Goal: Task Accomplishment & Management: Manage account settings

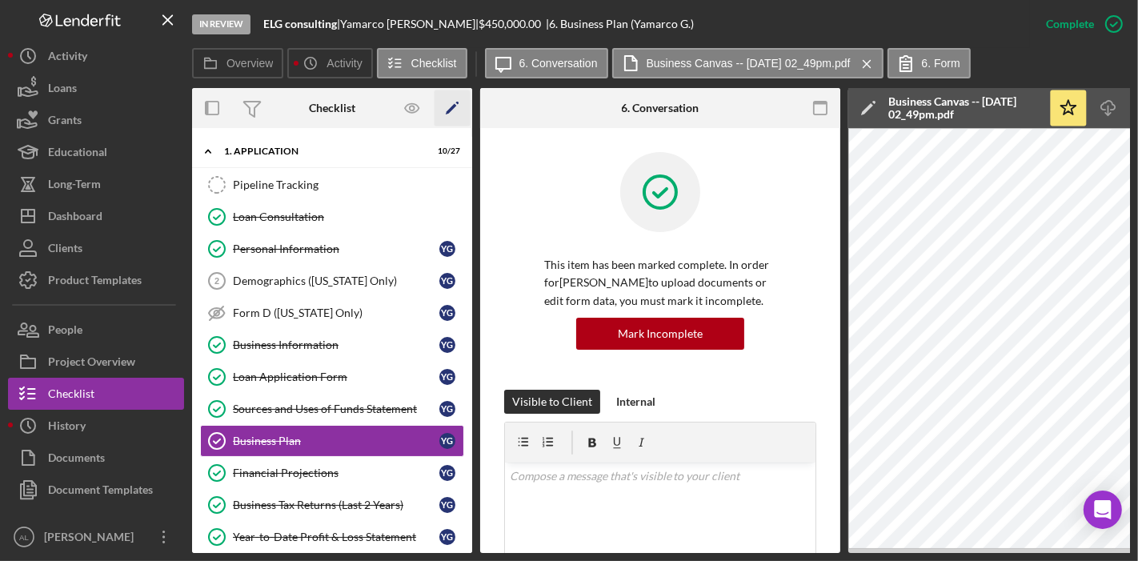
scroll to position [469, 0]
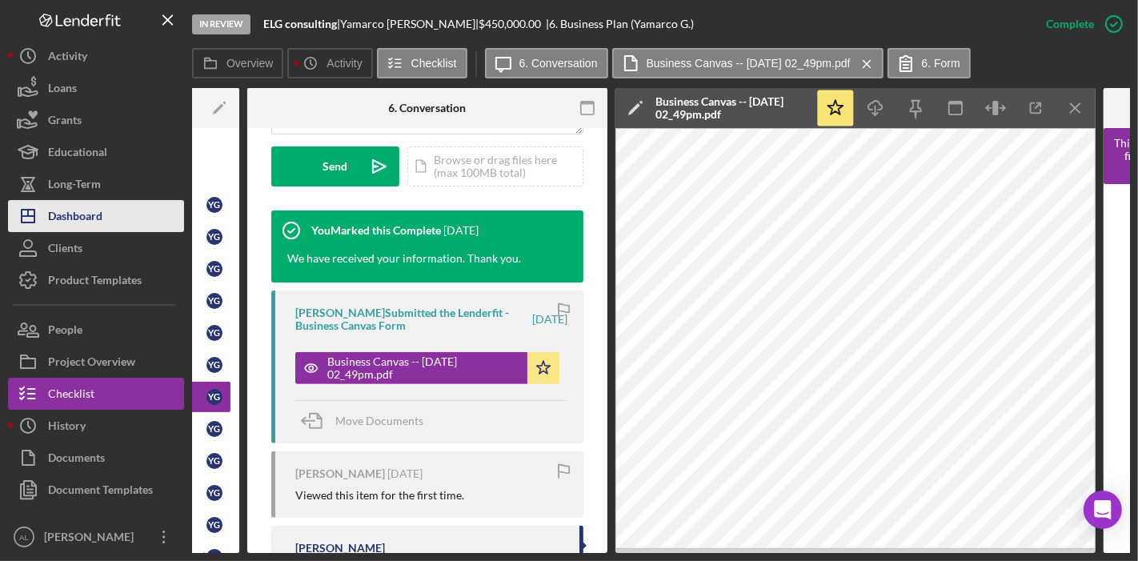
click at [130, 214] on button "Icon/Dashboard Dashboard" at bounding box center [96, 216] width 176 height 32
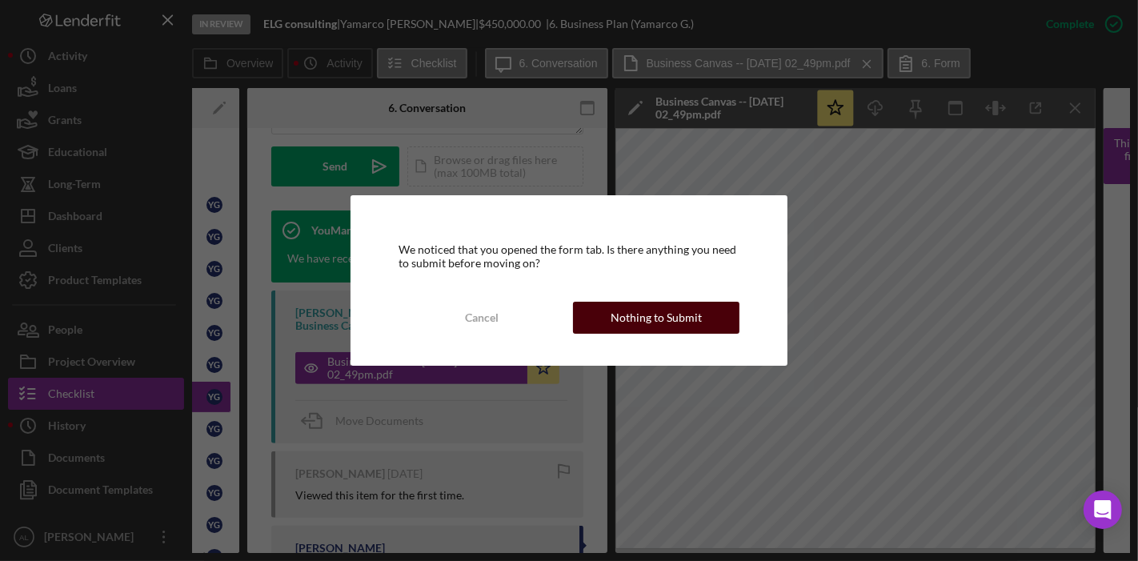
click at [638, 321] on div "Nothing to Submit" at bounding box center [656, 318] width 91 height 32
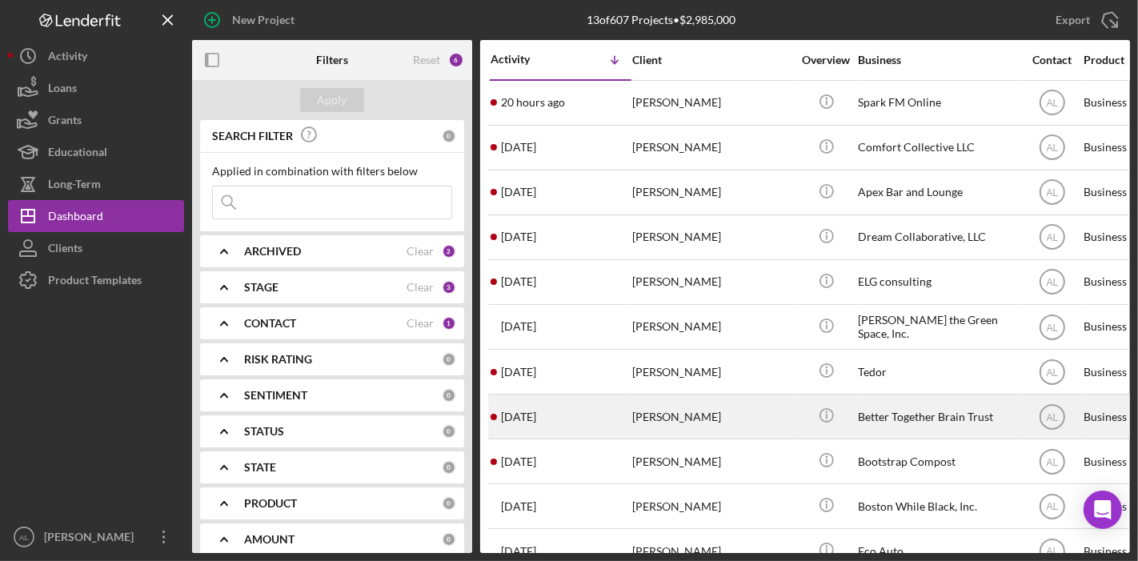
click at [741, 410] on div "[PERSON_NAME]" at bounding box center [712, 416] width 160 height 42
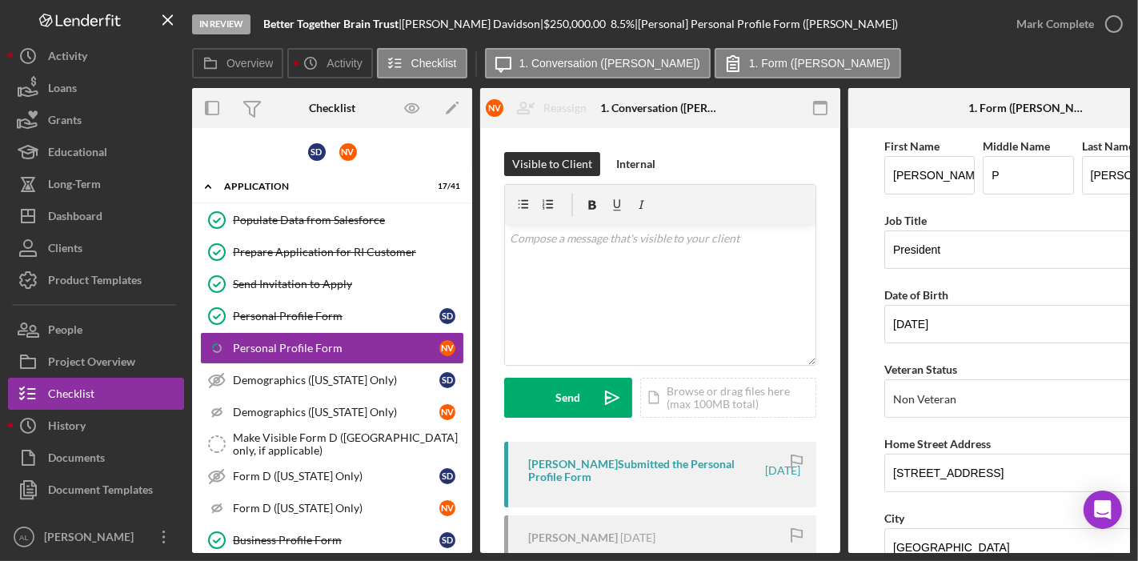
scroll to position [5, 0]
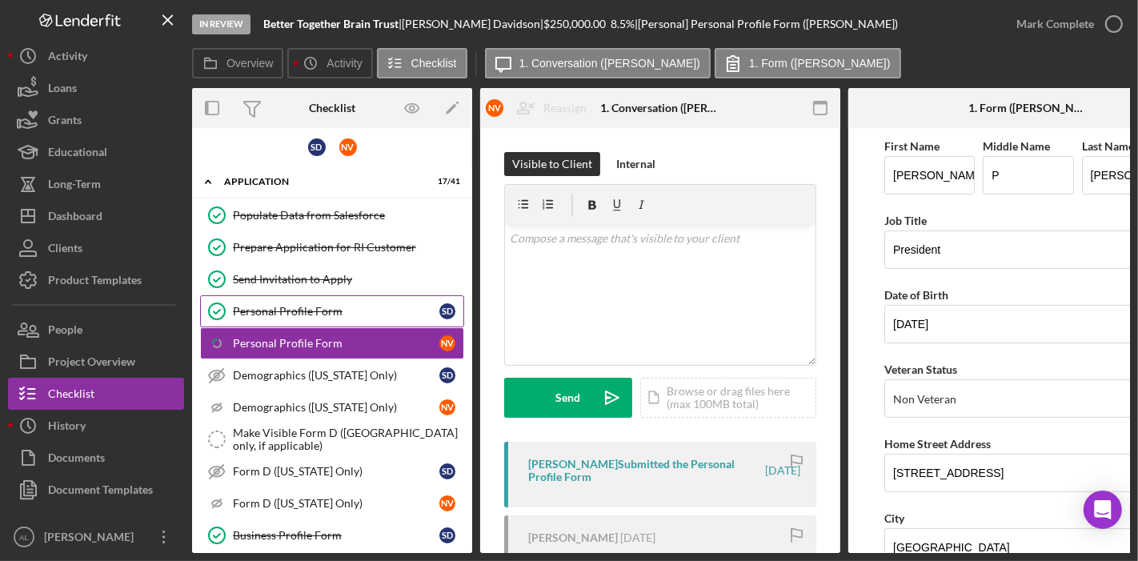
click at [340, 296] on link "Personal Profile Form Personal Profile Form S D" at bounding box center [332, 311] width 264 height 32
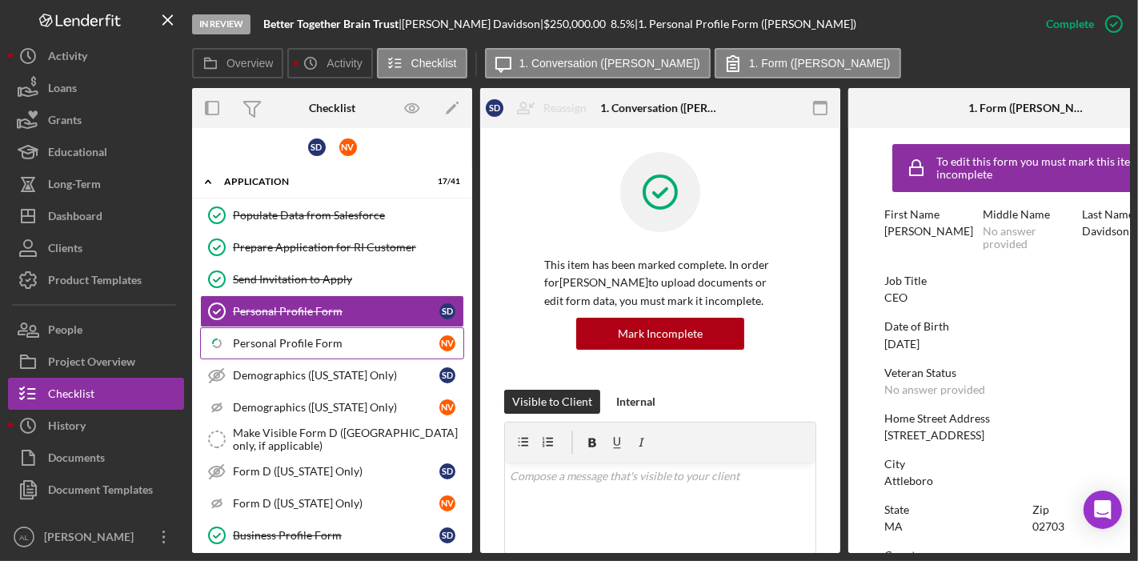
click at [350, 348] on link "Icon/Checklist Item Sub Partial Personal Profile Form N V" at bounding box center [332, 343] width 264 height 32
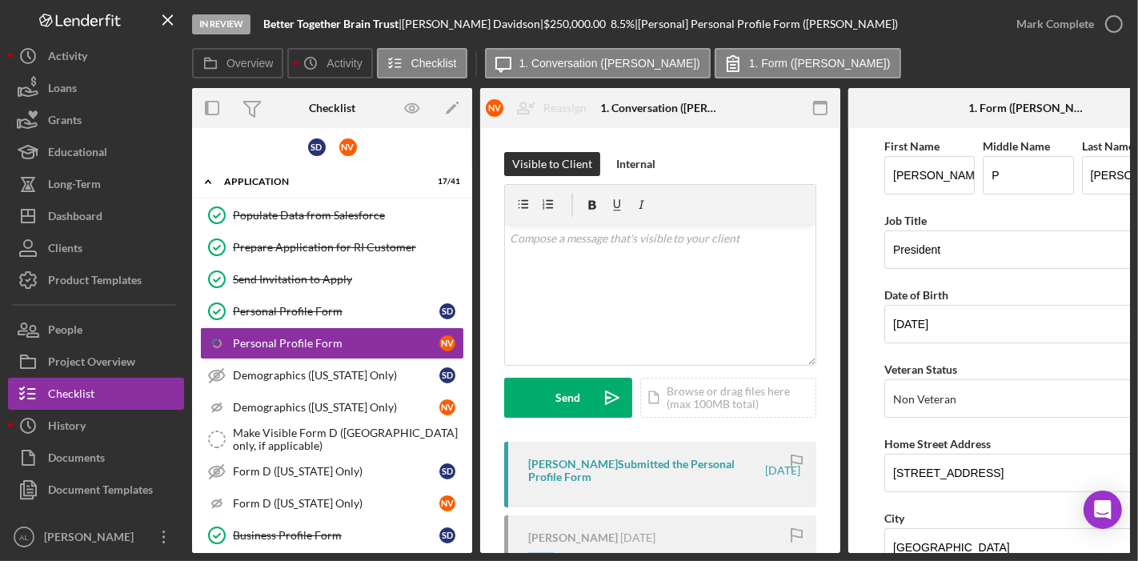
drag, startPoint x: 524, startPoint y: 548, endPoint x: 552, endPoint y: 552, distance: 28.4
click at [552, 552] on div "Overview Internal Workflow Stage In Review Icon/Dropdown Arrow Archive (can una…" at bounding box center [661, 320] width 938 height 465
